Goal: Navigation & Orientation: Find specific page/section

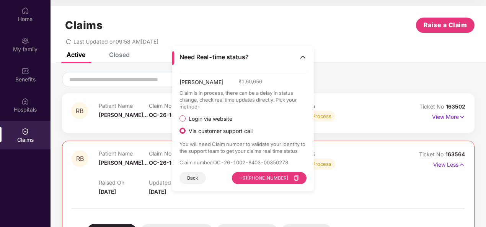
scroll to position [61, 0]
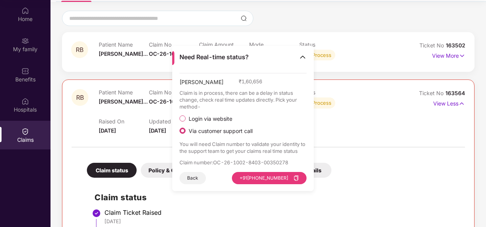
click at [300, 59] on img at bounding box center [303, 57] width 8 height 8
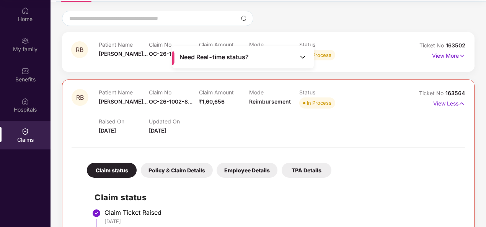
click at [20, 133] on div "Claims" at bounding box center [25, 135] width 51 height 29
click at [21, 127] on div "Claims" at bounding box center [25, 135] width 51 height 29
click at [28, 104] on img at bounding box center [25, 102] width 8 height 8
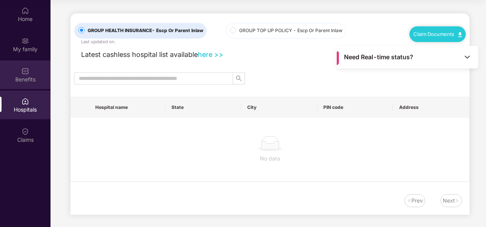
click at [33, 71] on div "Benefits" at bounding box center [25, 75] width 51 height 29
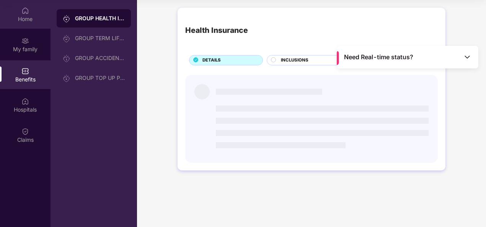
click at [27, 14] on img at bounding box center [25, 11] width 8 height 8
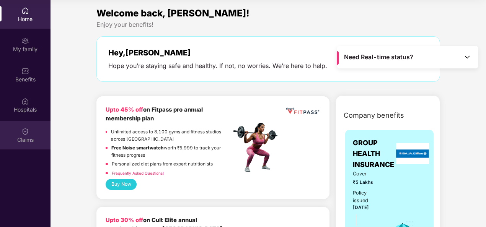
click at [25, 138] on div "Claims" at bounding box center [25, 140] width 51 height 8
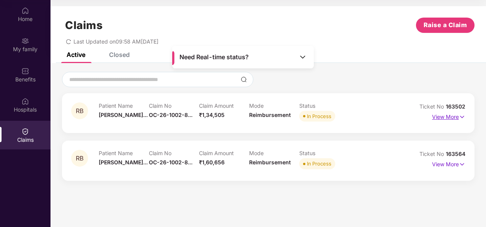
click at [462, 120] on img at bounding box center [462, 117] width 7 height 8
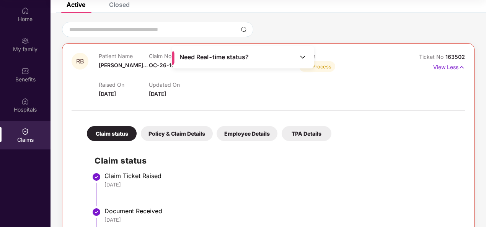
scroll to position [38, 0]
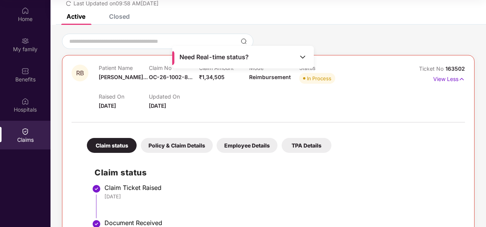
click at [181, 143] on div "Policy & Claim Details" at bounding box center [177, 145] width 72 height 15
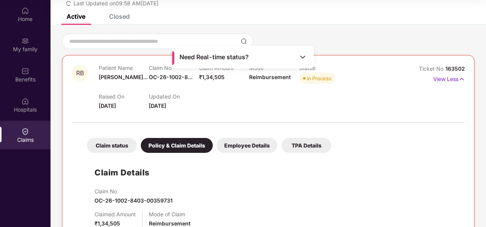
click at [247, 152] on div "Employee Details" at bounding box center [247, 145] width 61 height 15
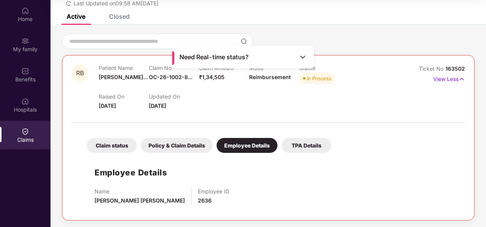
click at [299, 148] on div "TPA Details" at bounding box center [307, 145] width 50 height 15
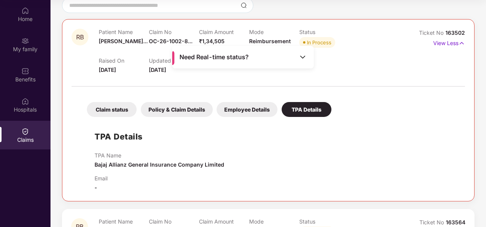
scroll to position [103, 0]
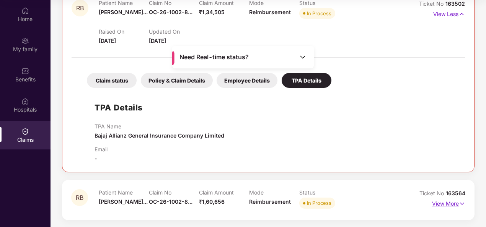
click at [462, 204] on img at bounding box center [462, 204] width 7 height 8
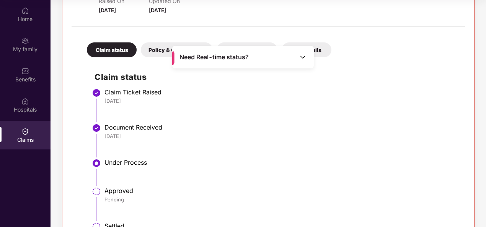
scroll to position [357, 0]
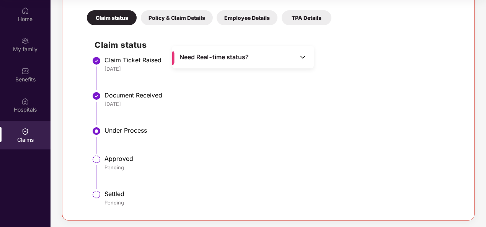
click at [306, 61] on img at bounding box center [303, 57] width 8 height 8
